Goal: Check status: Check status

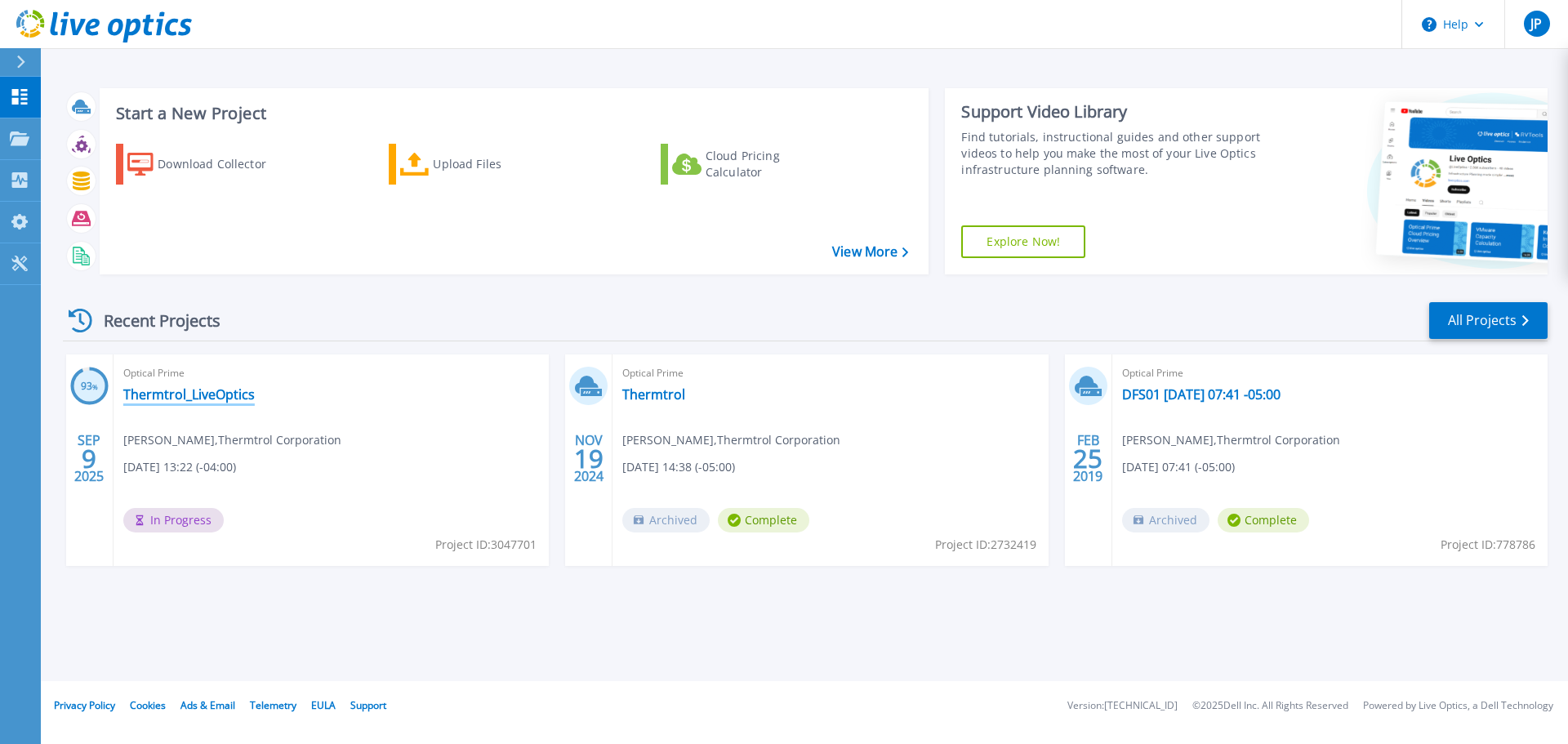
click at [185, 395] on link "Thermtrol_LiveOptics" at bounding box center [189, 394] width 131 height 17
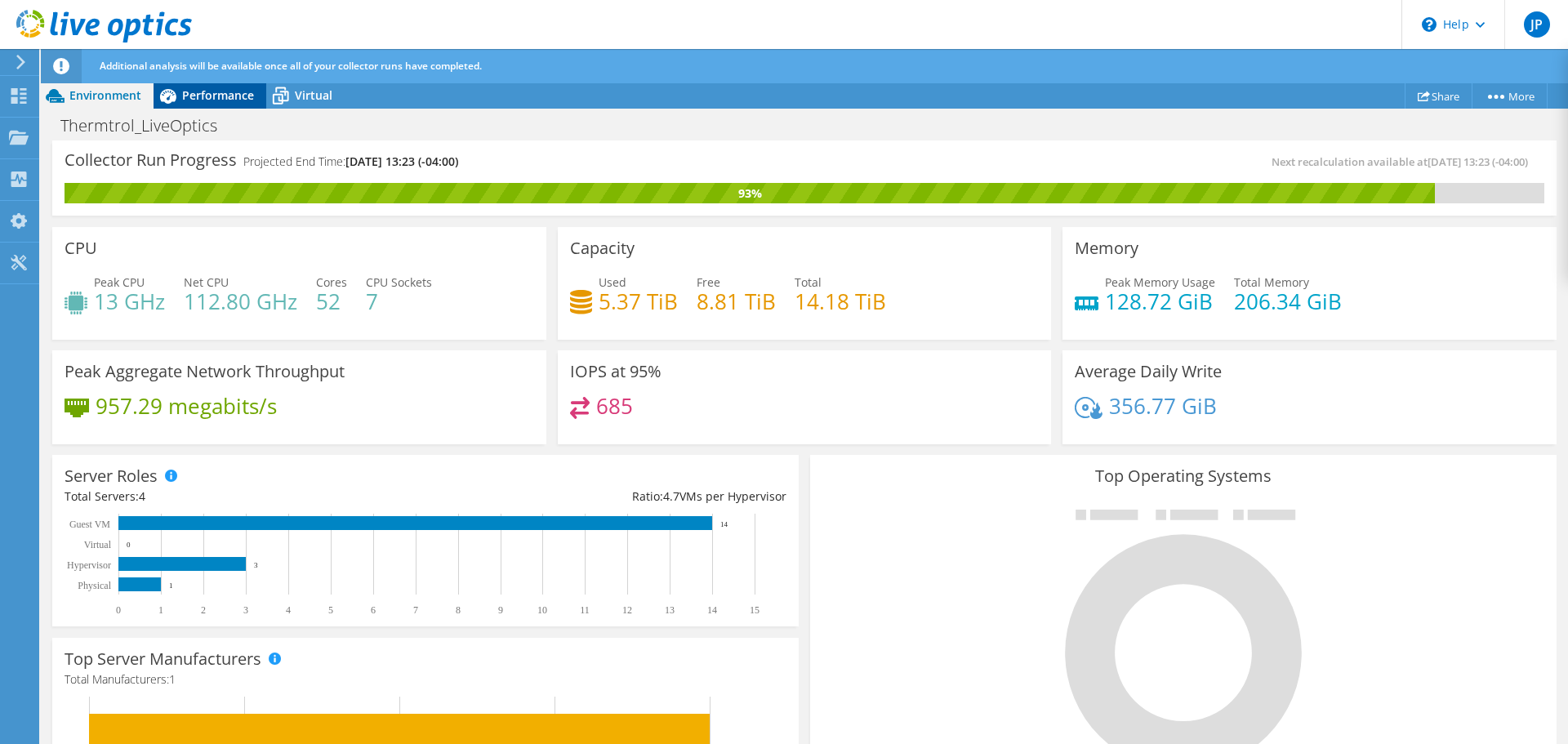
click at [228, 97] on span "Performance" at bounding box center [218, 95] width 72 height 16
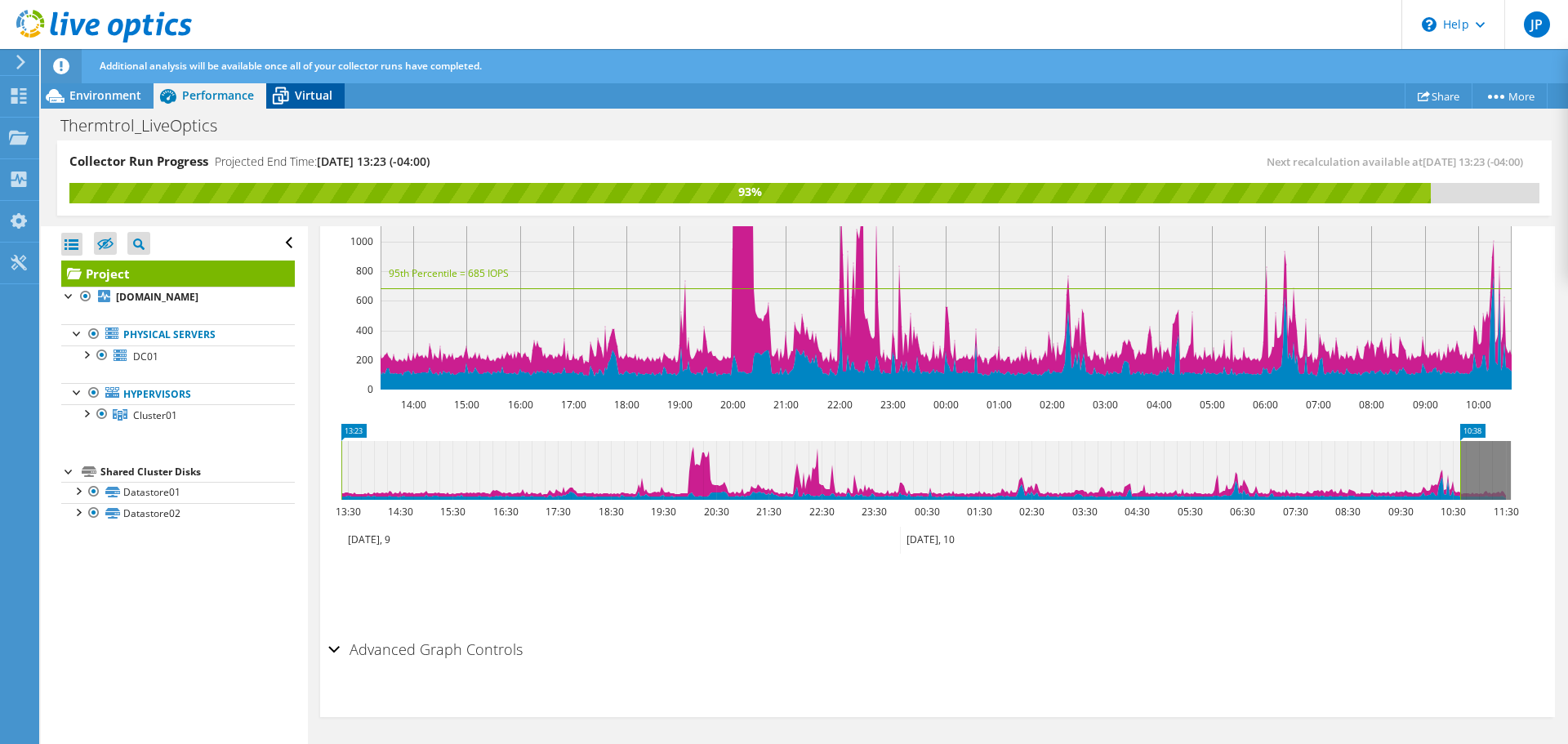
click at [307, 99] on span "Virtual" at bounding box center [313, 95] width 37 height 16
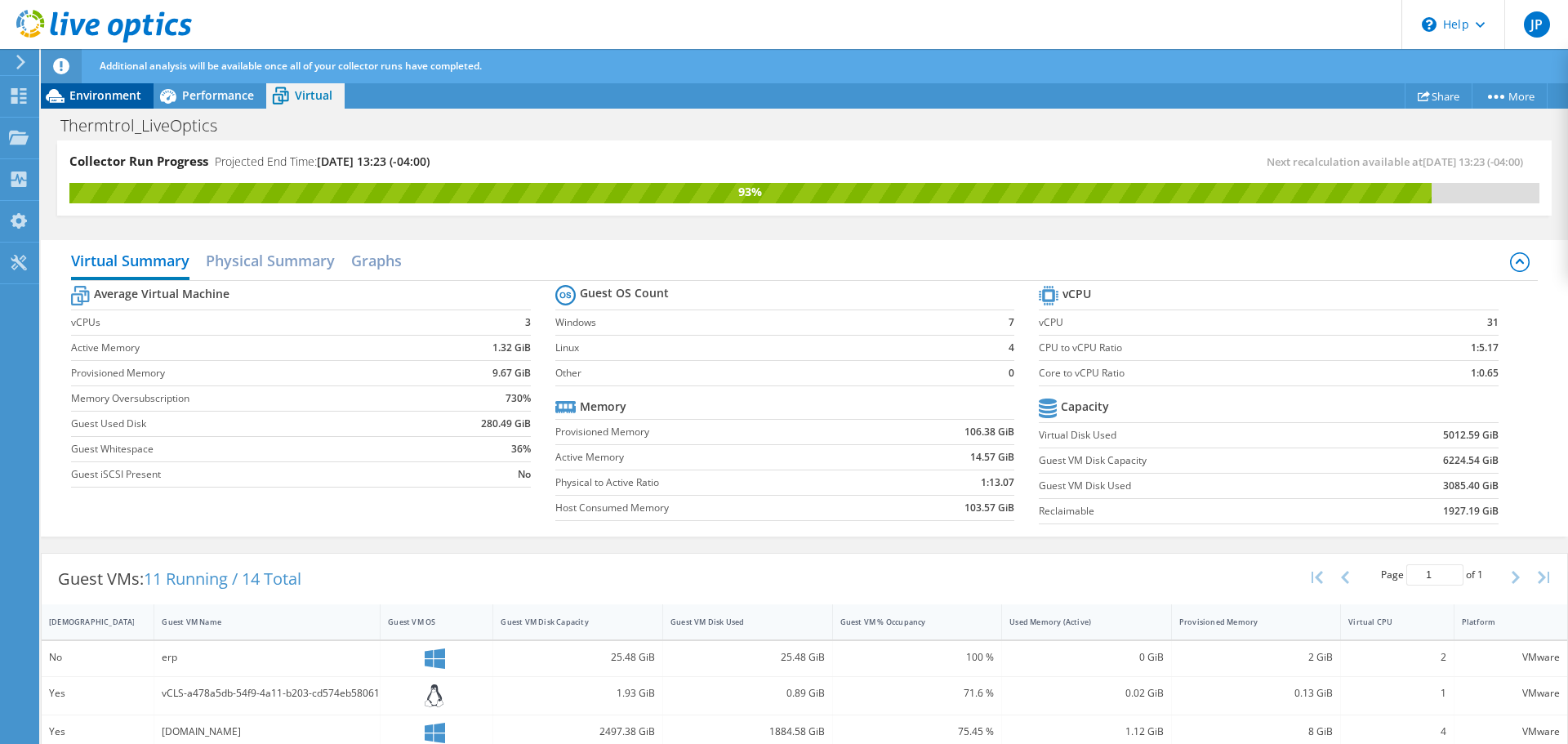
click at [87, 96] on span "Environment" at bounding box center [105, 95] width 72 height 16
